Goal: Contribute content

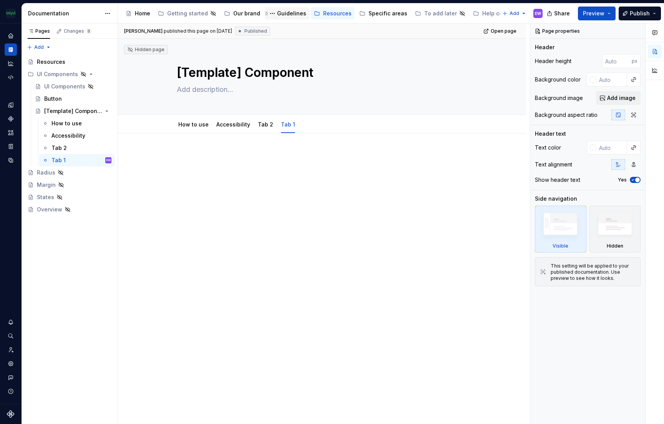
click at [277, 12] on div "Guidelines" at bounding box center [291, 14] width 29 height 8
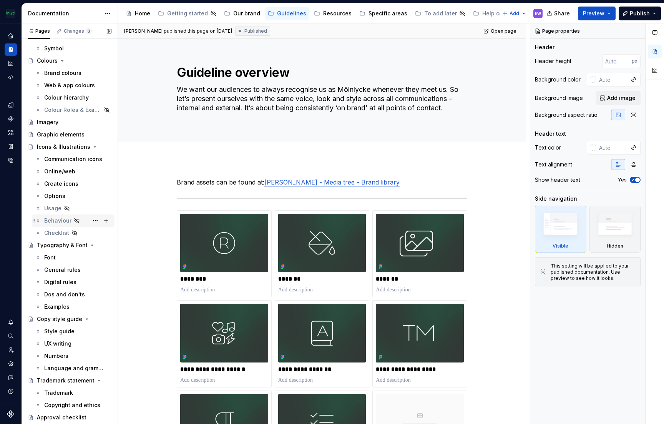
scroll to position [60, 0]
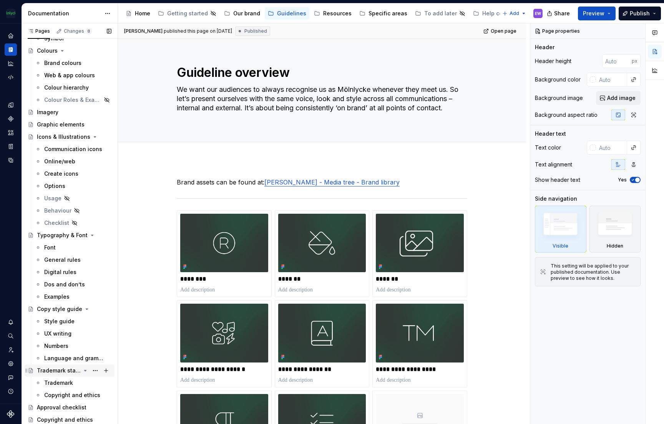
click at [61, 370] on div "Trademark statement" at bounding box center [59, 370] width 44 height 8
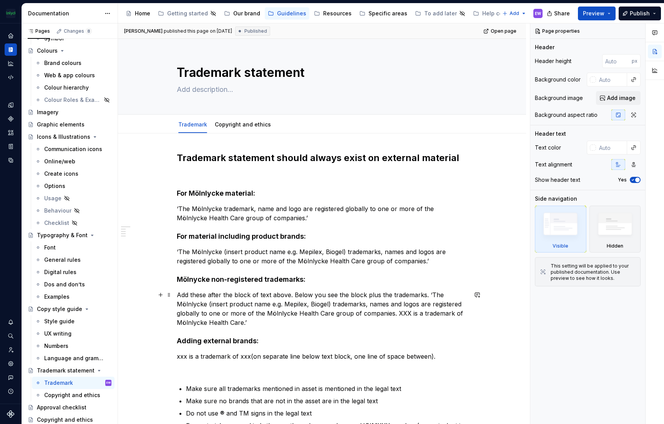
scroll to position [170, 0]
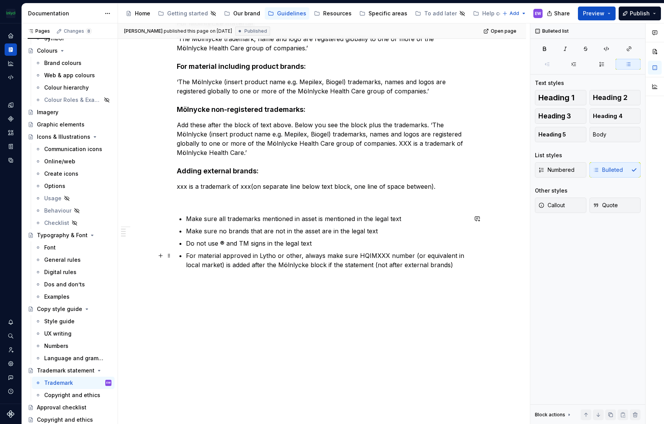
type textarea "*"
click at [331, 264] on p "For material approved in Lytho or other, always make sure HQIMXXX number (or eq…" at bounding box center [326, 260] width 281 height 18
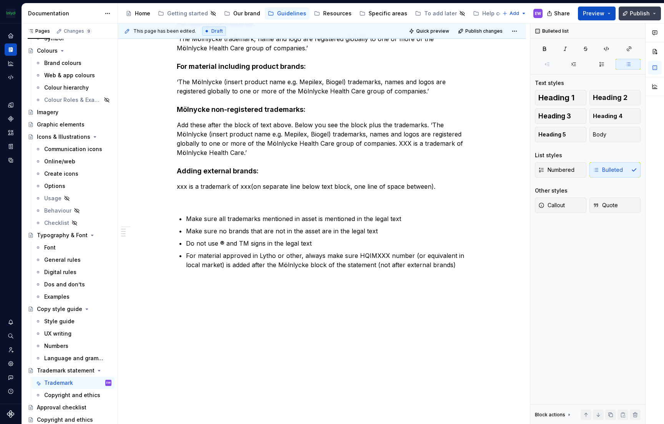
click at [632, 14] on span "Publish" at bounding box center [639, 14] width 20 height 8
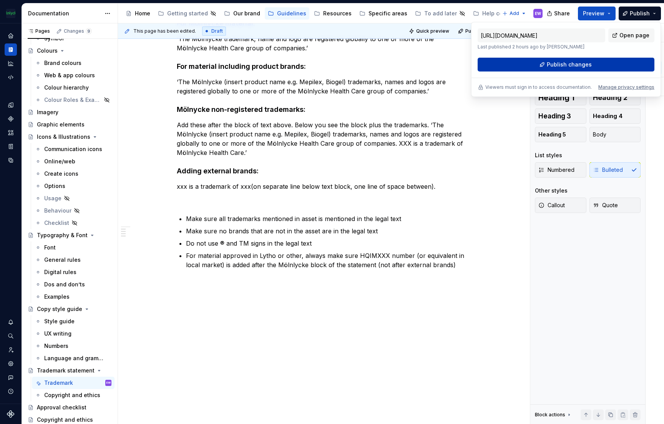
click at [585, 65] on span "Publish changes" at bounding box center [568, 65] width 45 height 8
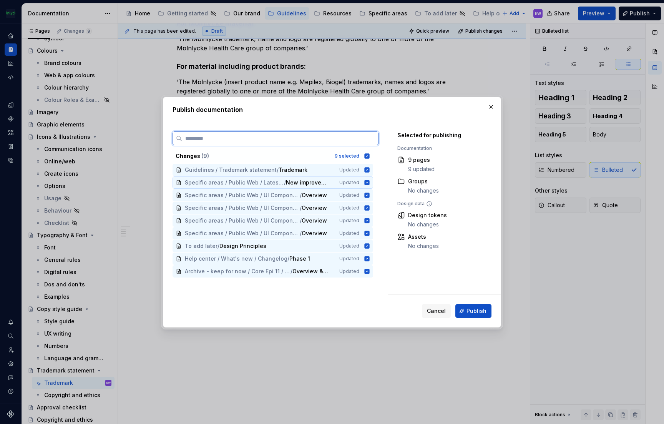
click at [367, 182] on icon at bounding box center [366, 182] width 5 height 5
click at [367, 198] on div "Specific areas / Public Web / UI Components for Epi 12 / Quote / Overview Updat…" at bounding box center [272, 195] width 200 height 12
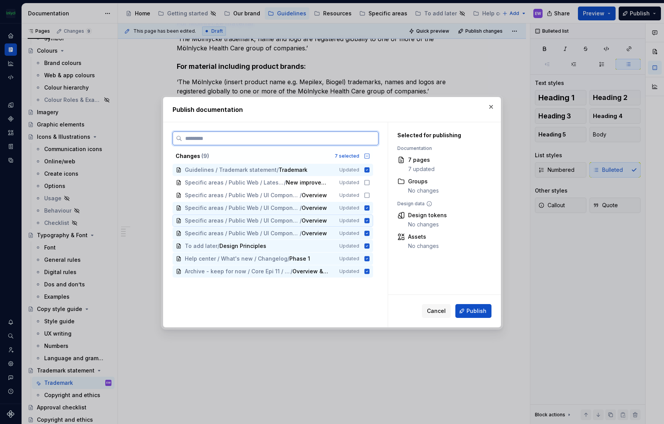
click at [364, 215] on div "Specific areas / Public Web / UI Components for Epi 12 / Media content card / O…" at bounding box center [272, 220] width 200 height 12
click at [365, 209] on icon at bounding box center [366, 207] width 5 height 5
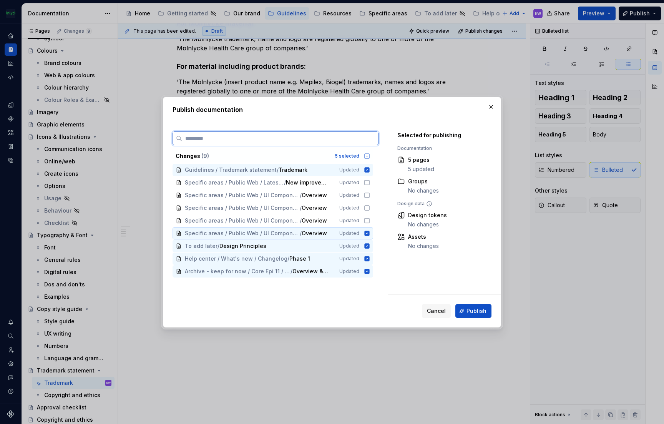
click at [367, 232] on icon at bounding box center [366, 232] width 5 height 5
click at [366, 245] on icon at bounding box center [366, 245] width 5 height 5
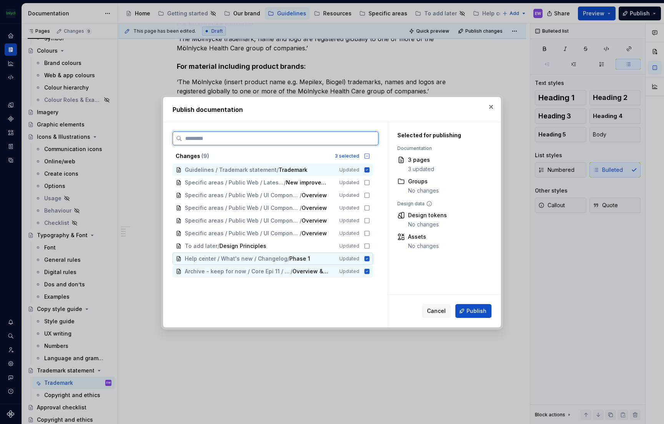
click at [366, 258] on icon at bounding box center [367, 258] width 6 height 6
click at [366, 272] on icon at bounding box center [366, 270] width 5 height 5
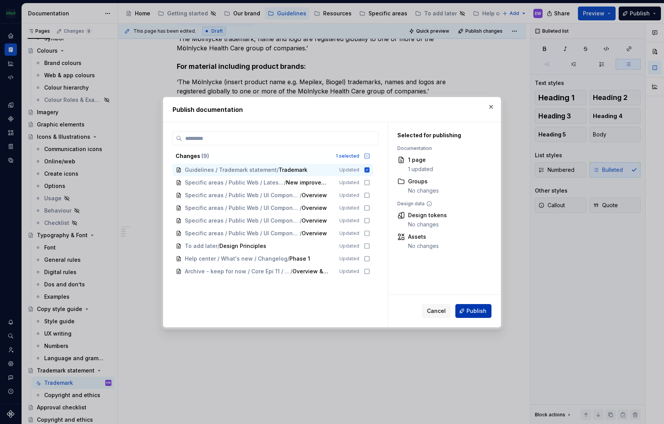
click at [472, 311] on span "Publish" at bounding box center [476, 311] width 20 height 8
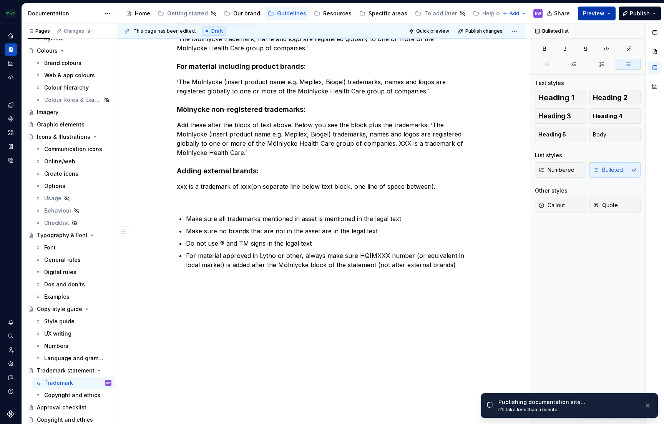
click at [603, 17] on button "Preview" at bounding box center [597, 14] width 38 height 14
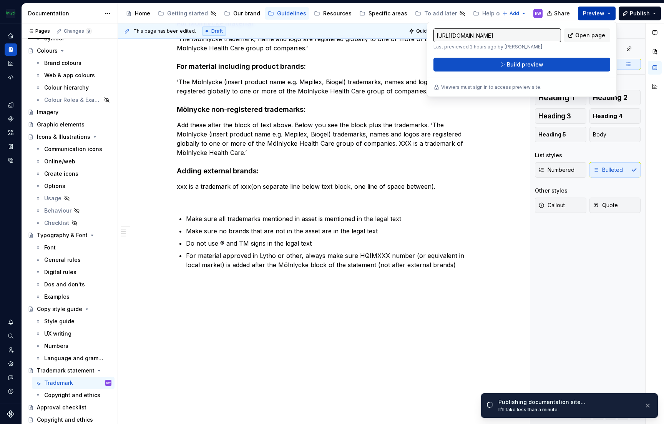
click at [603, 17] on button "Preview" at bounding box center [597, 14] width 38 height 14
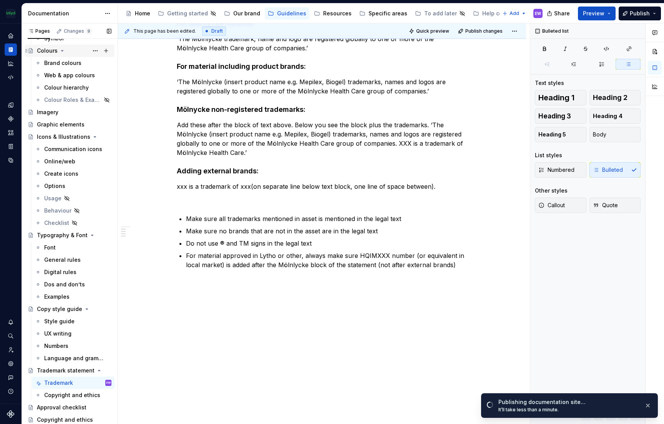
scroll to position [0, 0]
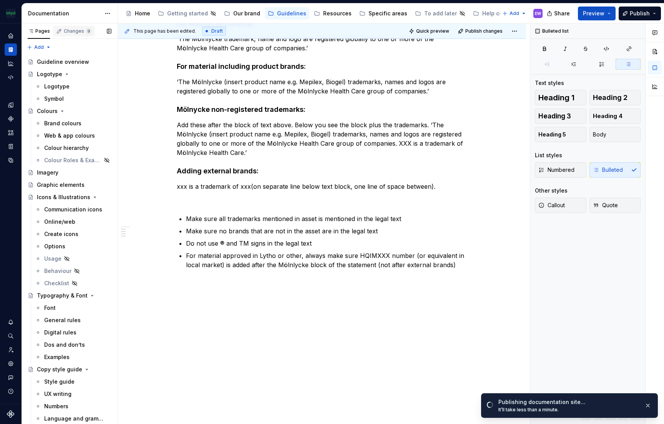
click at [65, 31] on div "Changes 9" at bounding box center [78, 31] width 28 height 6
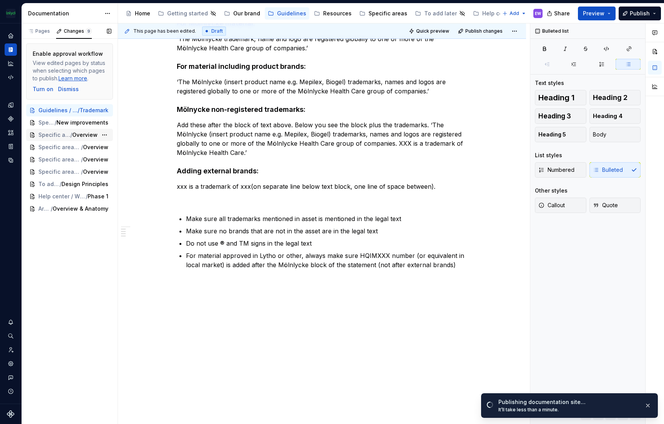
click at [47, 135] on span "Specific areas / Public Web / UI Components for Epi 12 / Quote" at bounding box center [54, 135] width 32 height 8
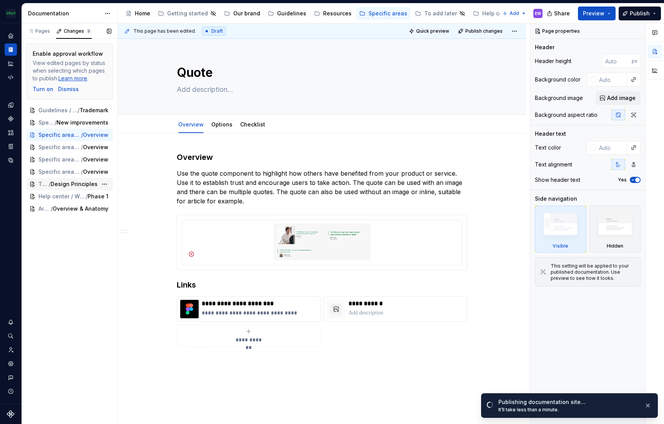
click at [49, 184] on span "/" at bounding box center [50, 184] width 2 height 8
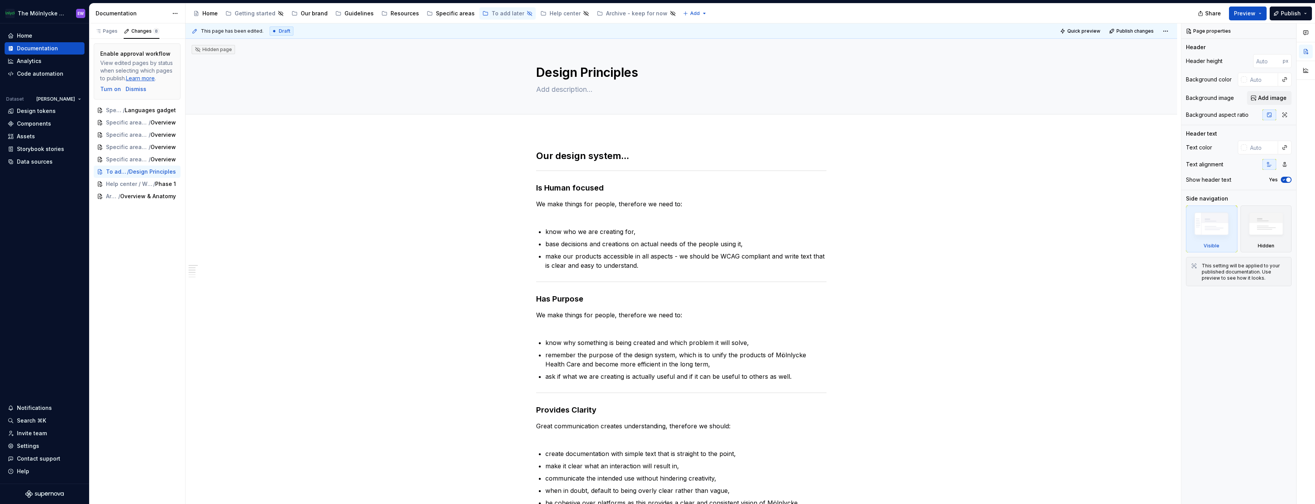
type textarea "*"
